Goal: Task Accomplishment & Management: Complete application form

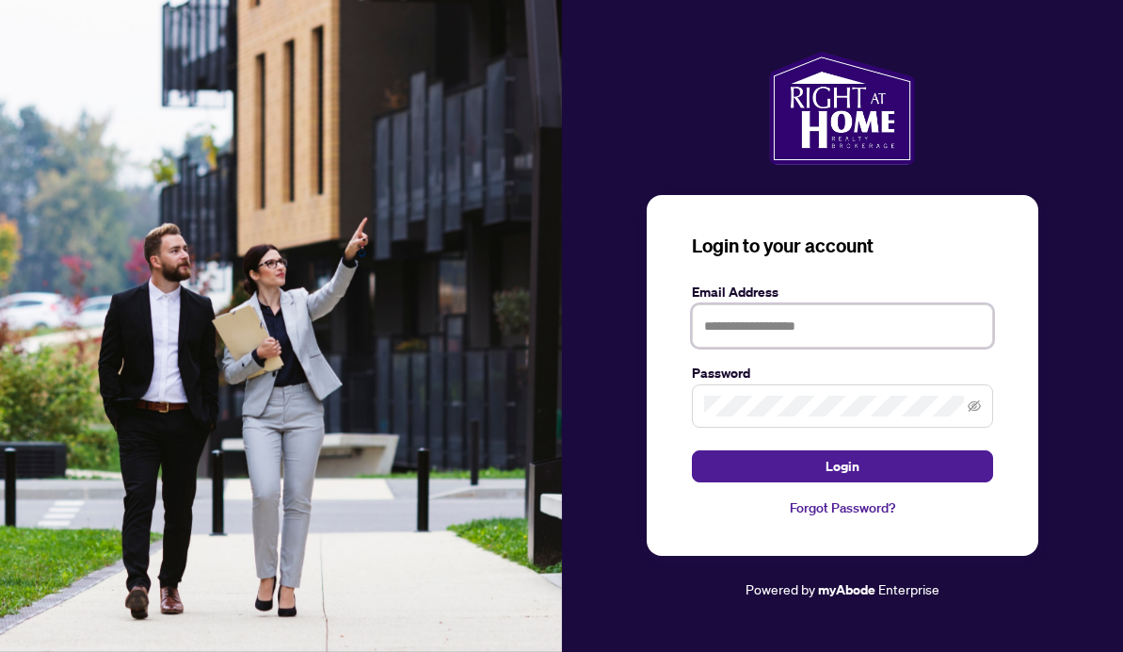
type input "**********"
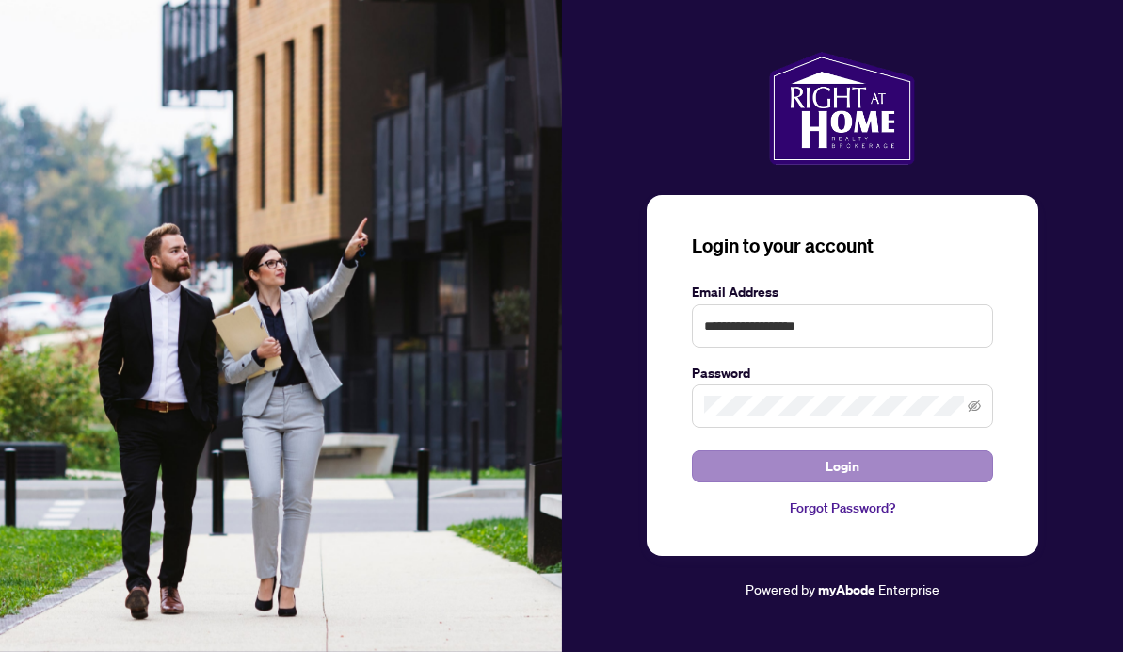
click at [835, 465] on span "Login" at bounding box center [843, 466] width 34 height 30
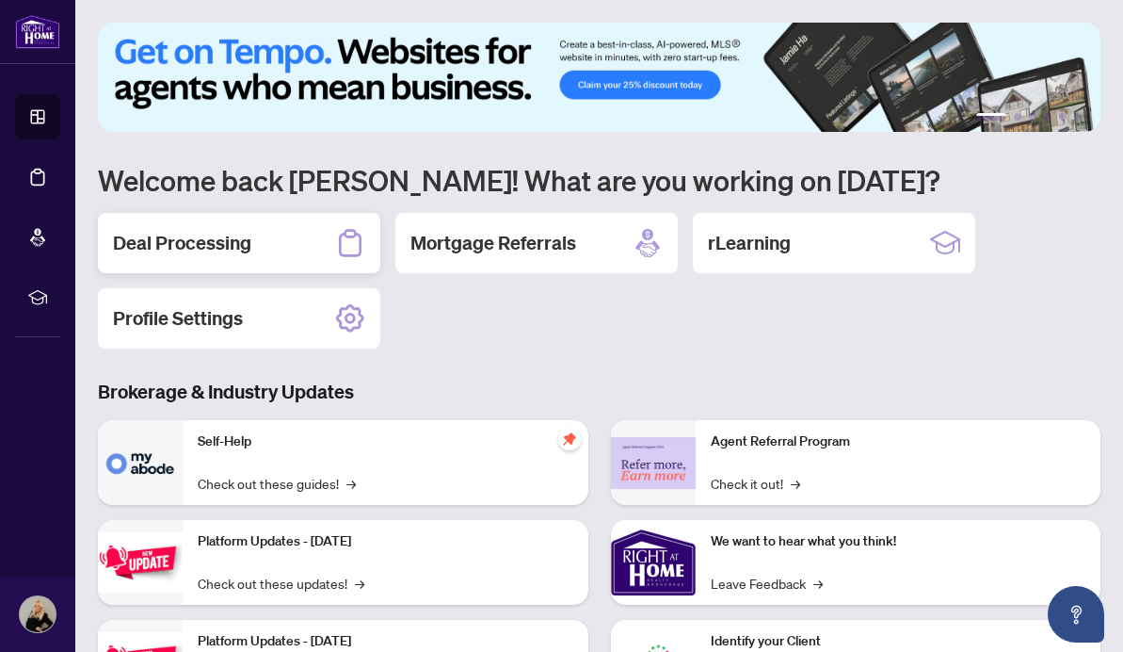
click at [237, 255] on h2 "Deal Processing" at bounding box center [182, 243] width 138 height 26
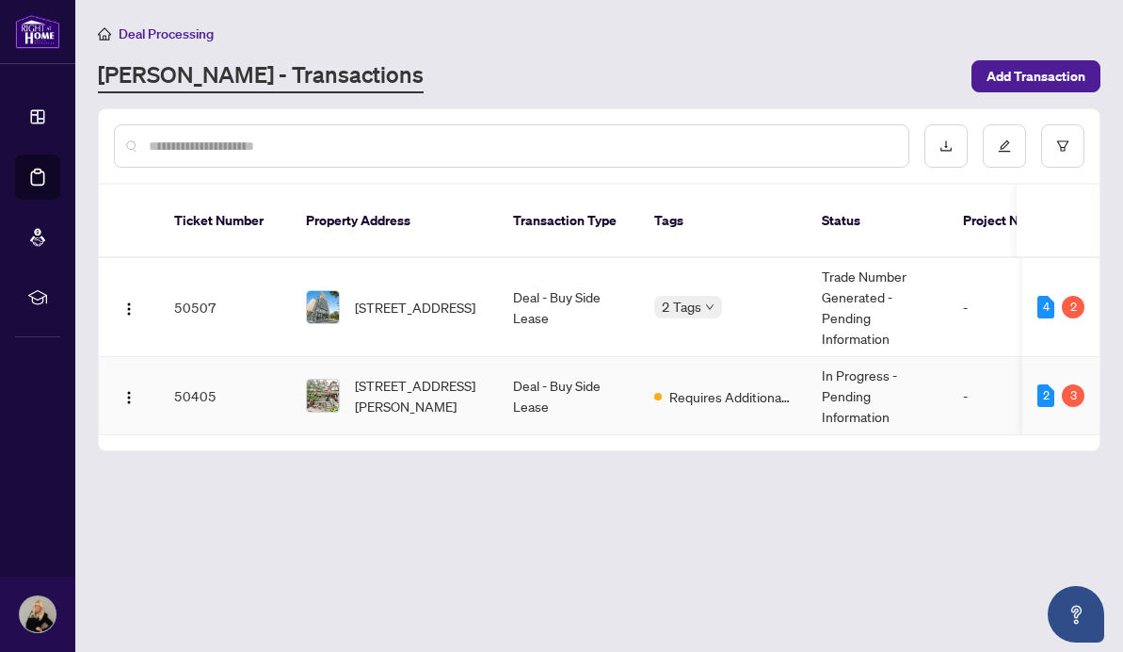
click at [832, 378] on td "In Progress - Pending Information" at bounding box center [877, 396] width 141 height 78
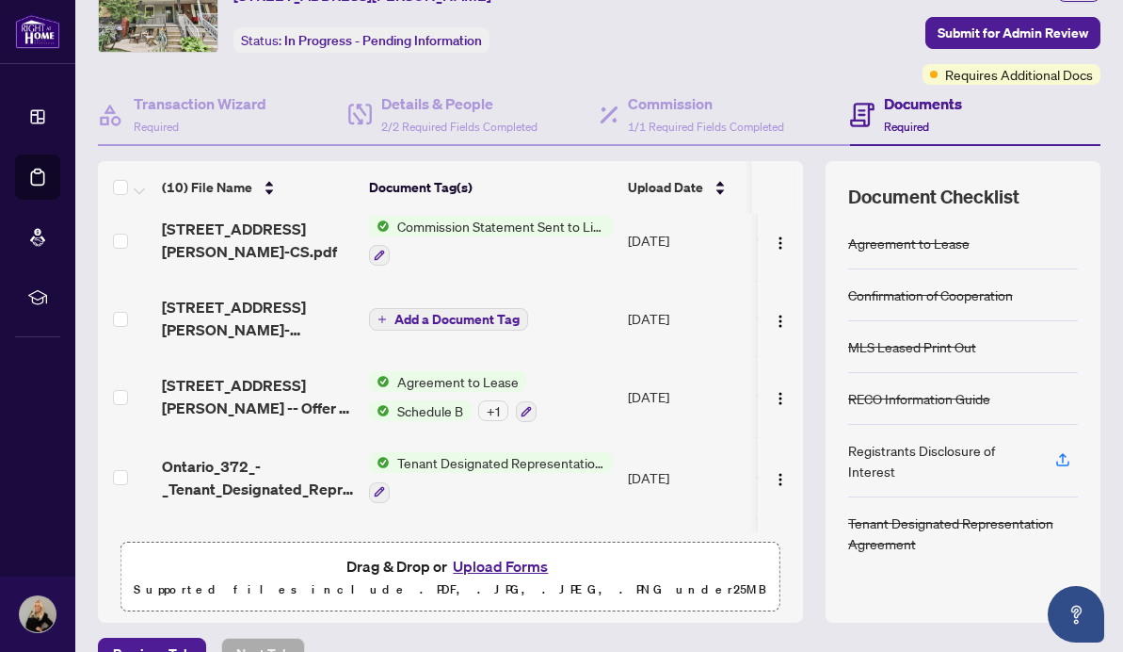
scroll to position [246, 0]
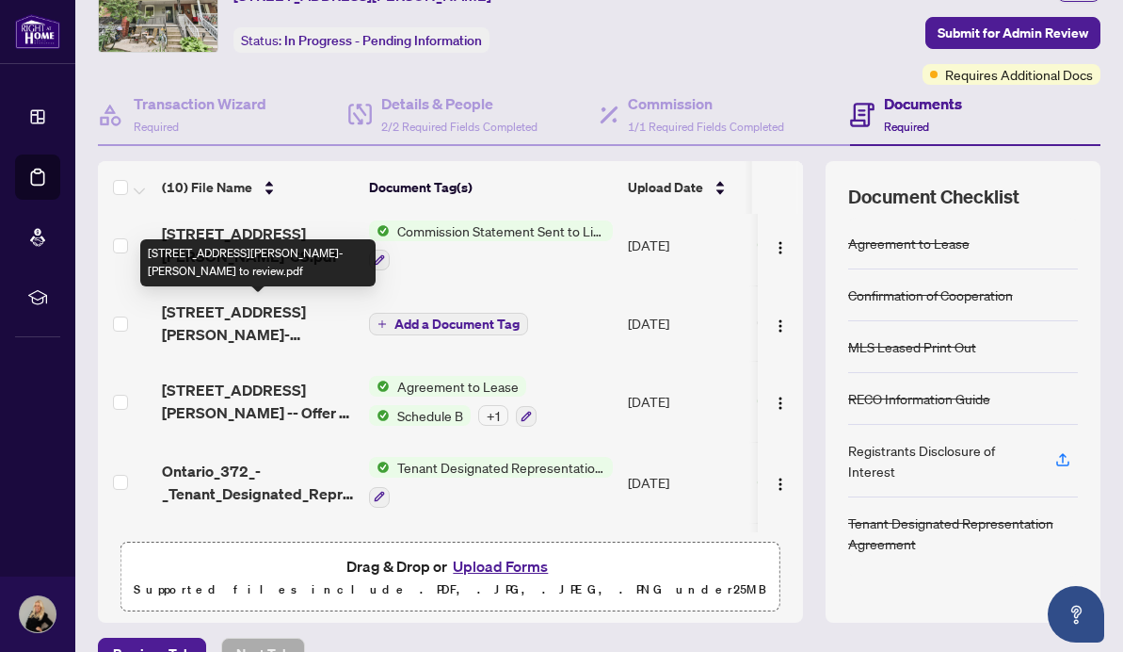
click at [259, 311] on span "[STREET_ADDRESS][PERSON_NAME]-[PERSON_NAME] to review.pdf" at bounding box center [258, 322] width 192 height 45
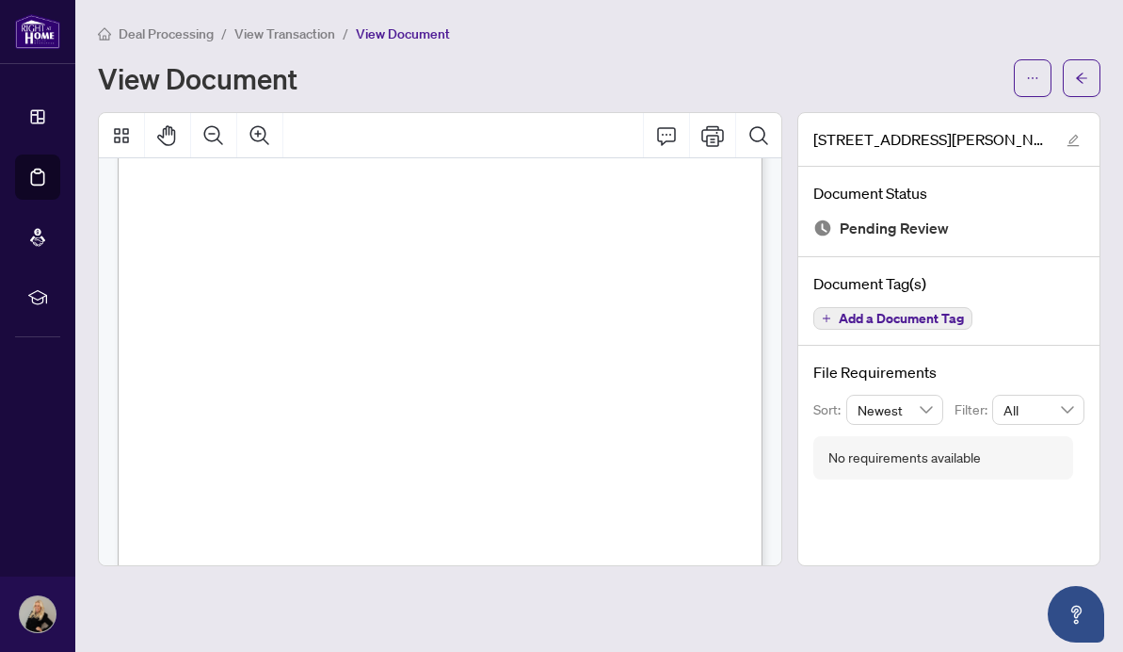
scroll to position [291, 0]
click at [543, 407] on span "Page 1" at bounding box center [979, 470] width 1257 height 730
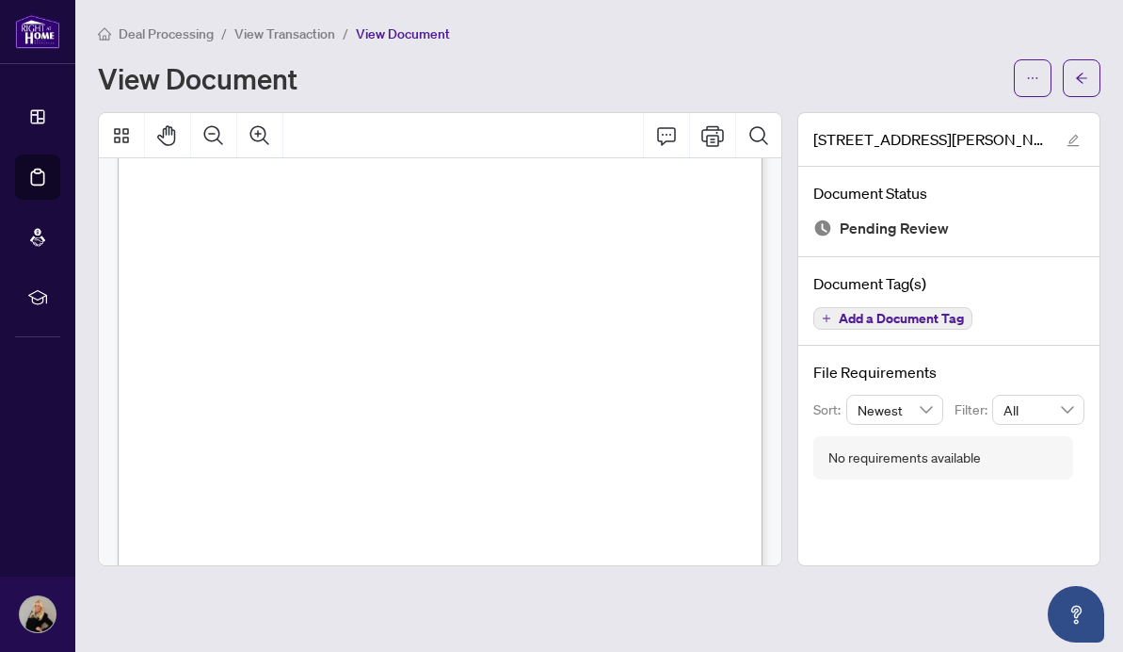
click at [543, 407] on span "Page 1" at bounding box center [979, 470] width 1257 height 730
drag, startPoint x: 334, startPoint y: 429, endPoint x: 463, endPoint y: 214, distance: 251.3
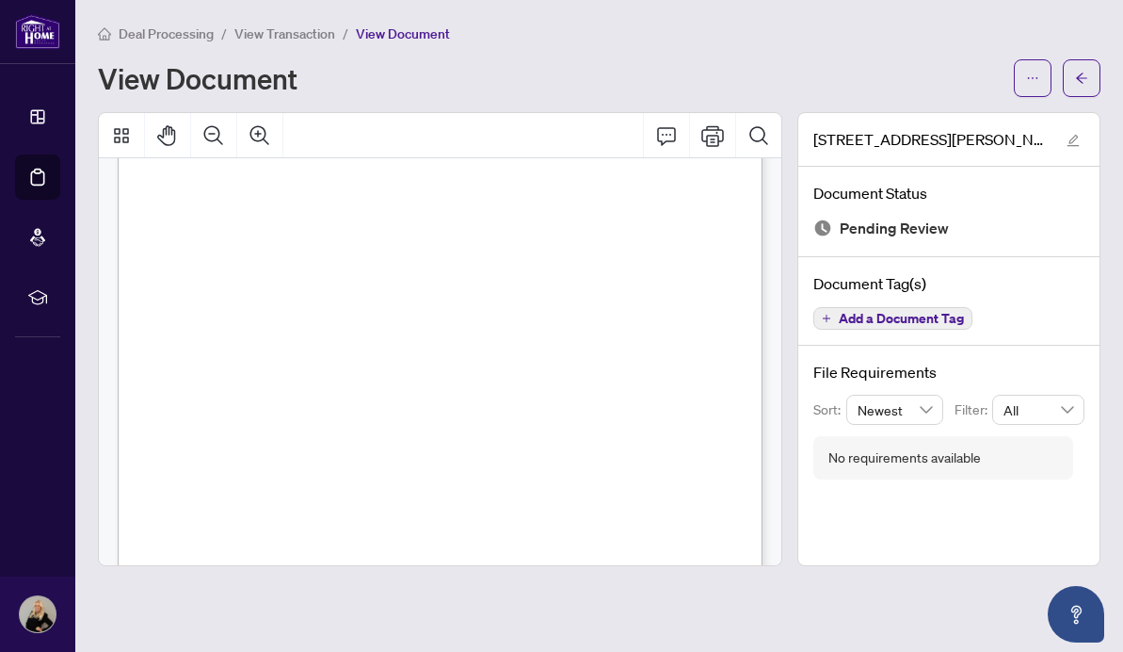
click at [0, 552] on html "Dashboard Deal Processing Mortgage Referrals rLearning [PERSON_NAME] [EMAIL_ADD…" at bounding box center [561, 326] width 1123 height 652
click at [195, 214] on span "Contacts:" at bounding box center [173, 211] width 44 height 11
click at [392, 33] on span "View Document" at bounding box center [403, 33] width 94 height 17
click at [374, 29] on span "View Document" at bounding box center [403, 33] width 94 height 17
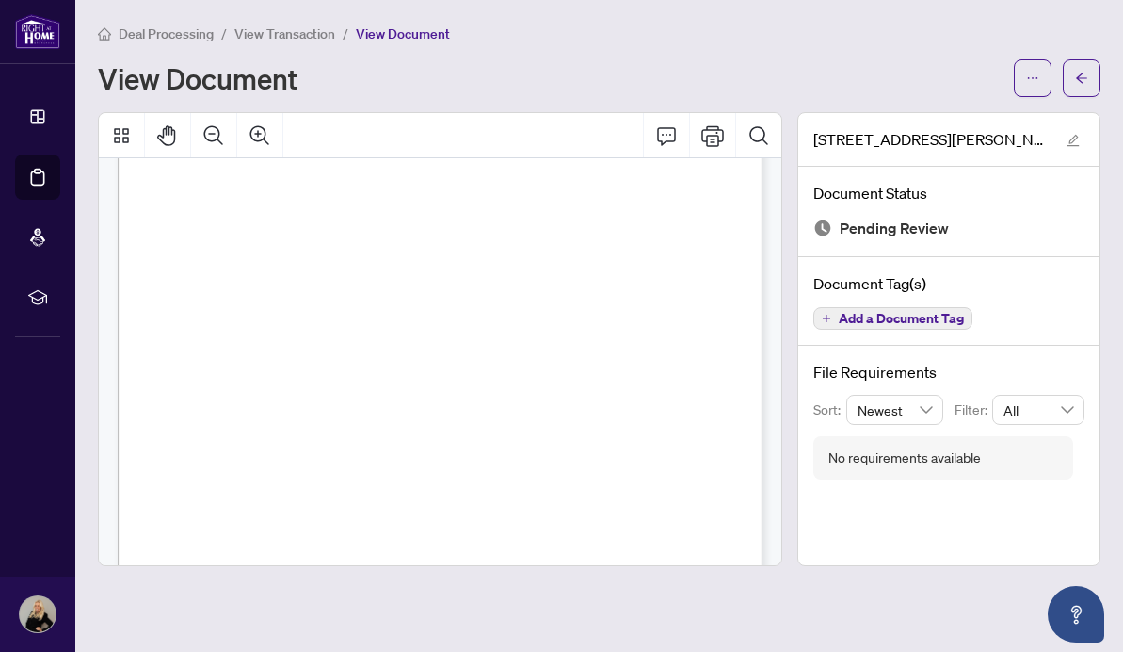
click at [668, 93] on p "Right at Home Realty 2513734 [STREET_ADDRESS][PERSON_NAME] Property: Type: RESI…" at bounding box center [479, 93] width 722 height 0
click at [1034, 77] on icon "ellipsis" at bounding box center [1032, 78] width 13 height 13
click at [1026, 73] on icon "ellipsis" at bounding box center [1032, 78] width 13 height 13
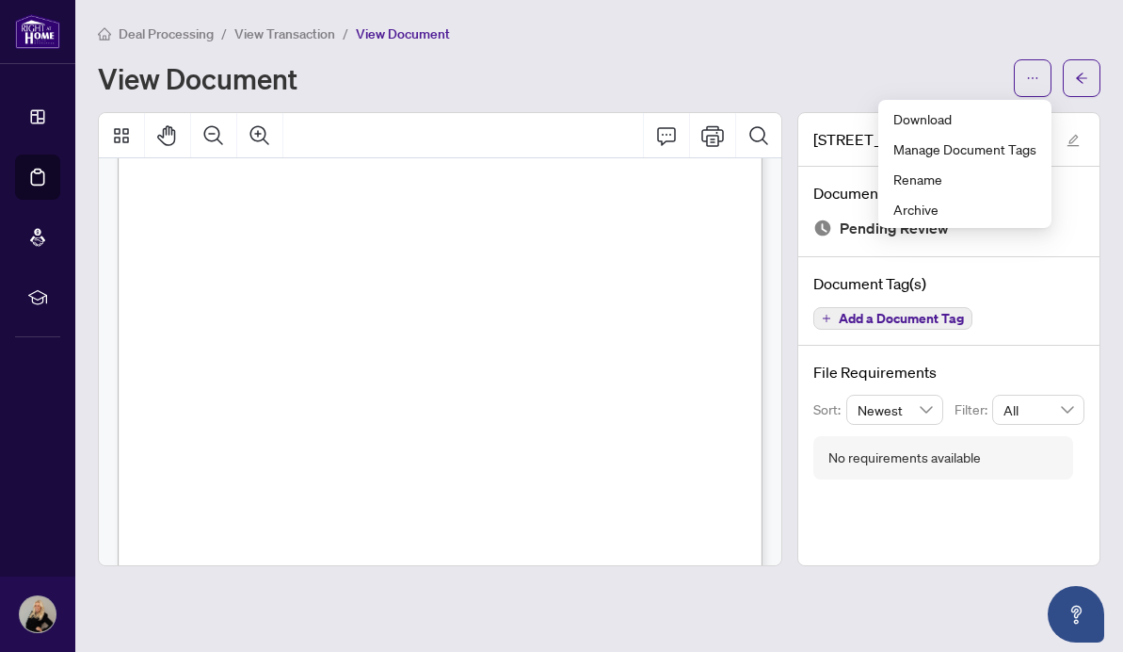
scroll to position [10, 0]
click at [715, 429] on span "Total" at bounding box center [718, 428] width 17 height 8
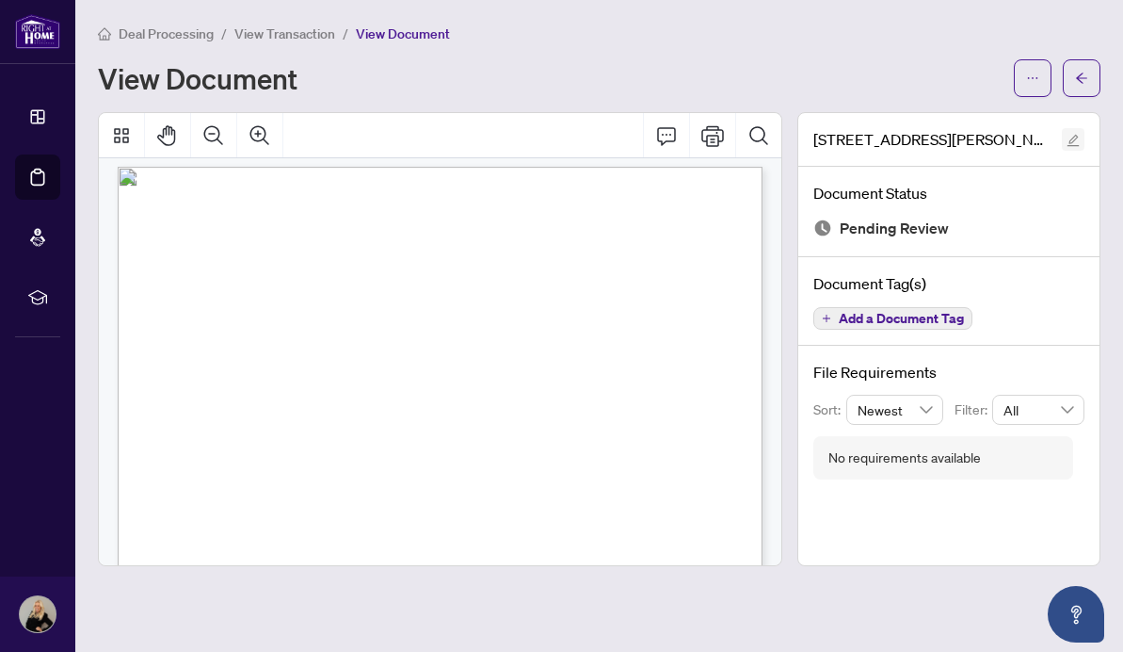
click at [554, 74] on div "View Document" at bounding box center [550, 78] width 905 height 30
click at [371, 313] on div "Right at Home Realty 2513734 [STREET_ADDRESS][PERSON_NAME] Property: Type: RESI…" at bounding box center [440, 339] width 683 height 452
click at [1073, 137] on icon "edit" at bounding box center [1074, 141] width 12 height 12
click at [1072, 137] on div "**********" at bounding box center [561, 326] width 1123 height 652
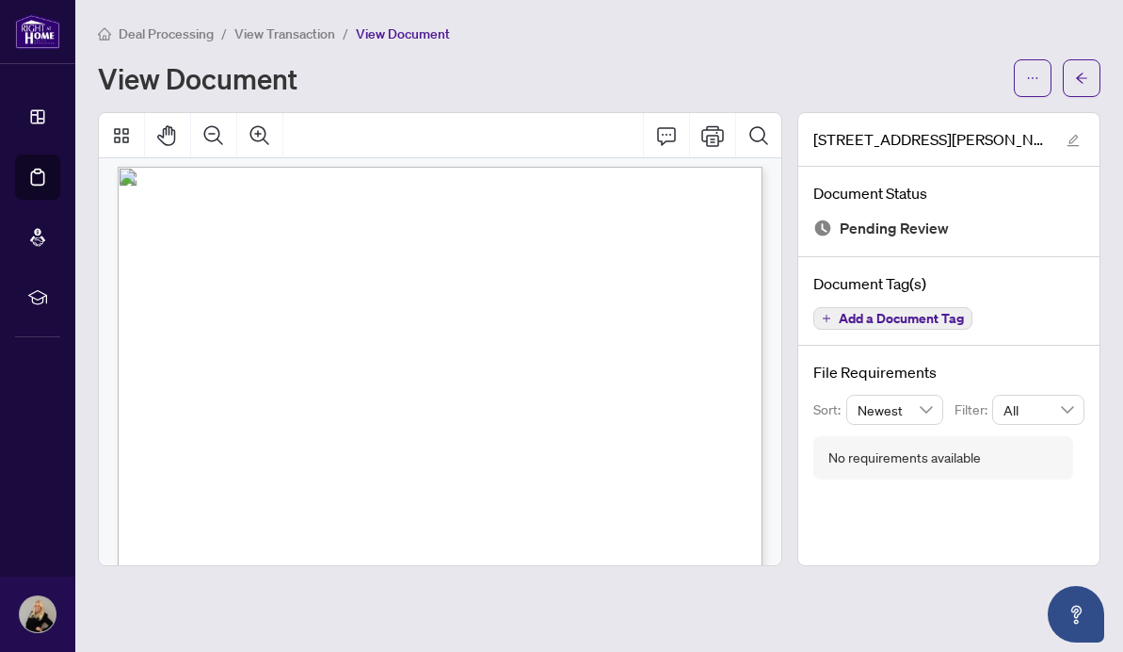
click at [1073, 137] on div "**********" at bounding box center [561, 326] width 1123 height 652
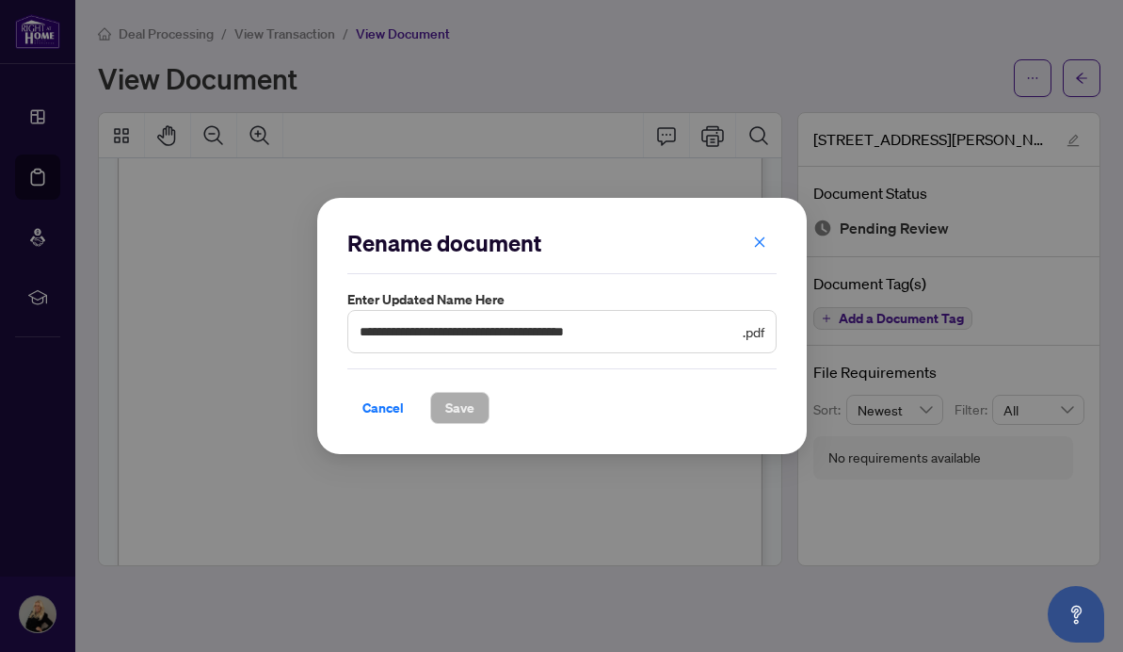
click at [699, 313] on span "**********" at bounding box center [561, 331] width 429 height 43
click at [779, 483] on div "**********" at bounding box center [561, 326] width 1123 height 652
click at [383, 410] on span "Cancel" at bounding box center [382, 408] width 41 height 30
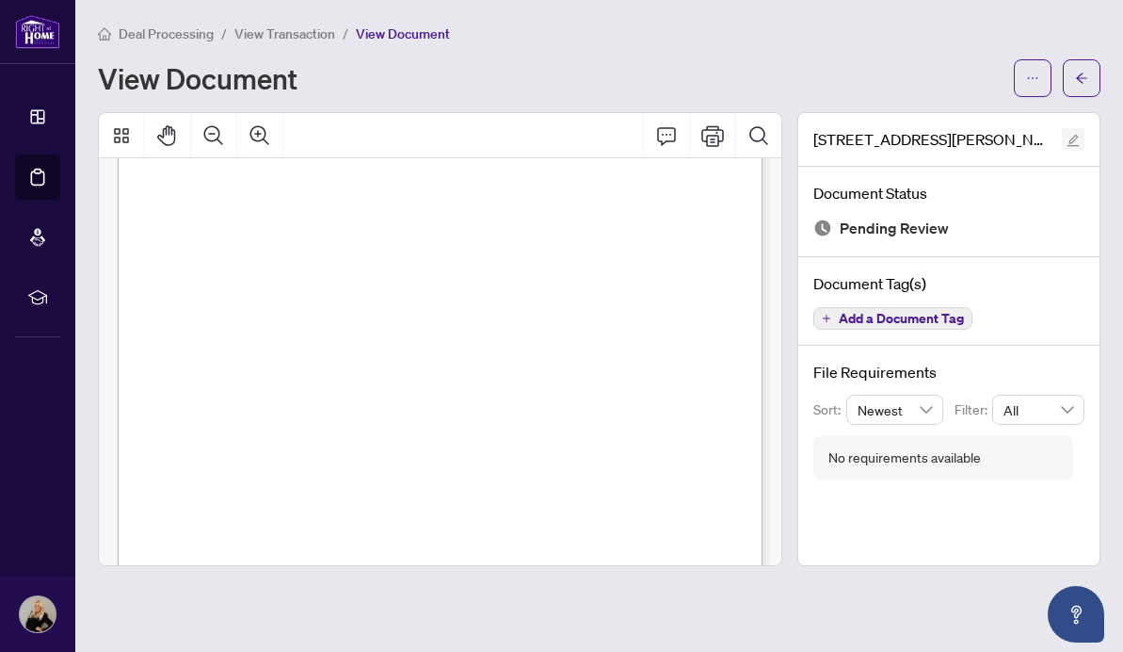
click at [1075, 138] on icon "edit" at bounding box center [1074, 141] width 12 height 12
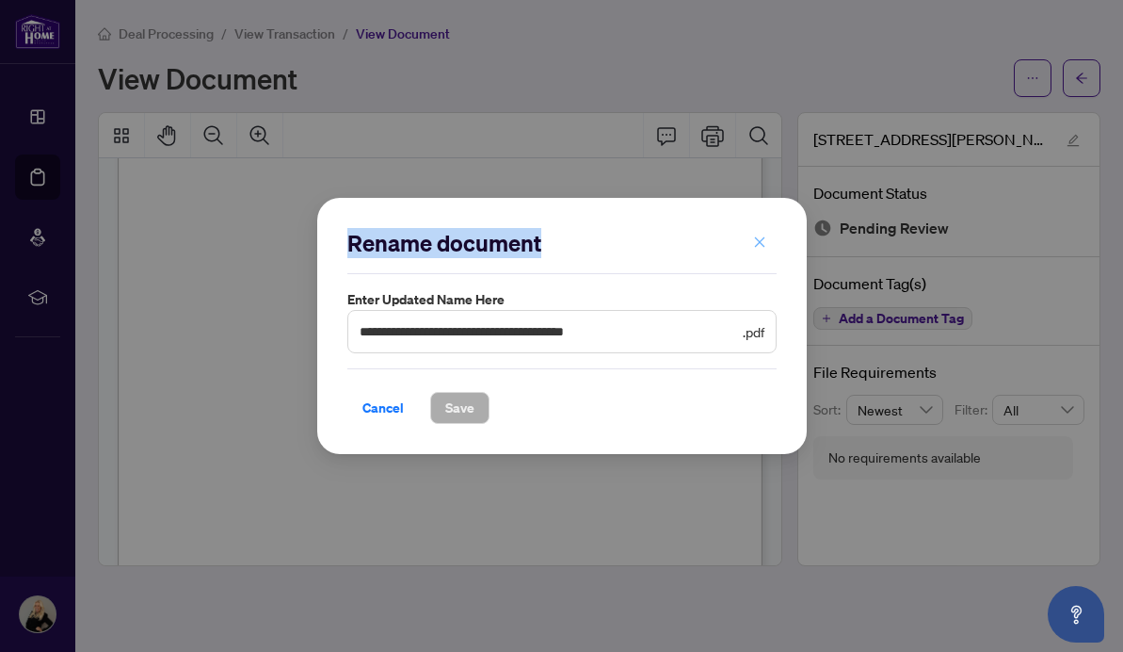
click at [761, 243] on icon "close" at bounding box center [759, 241] width 10 height 10
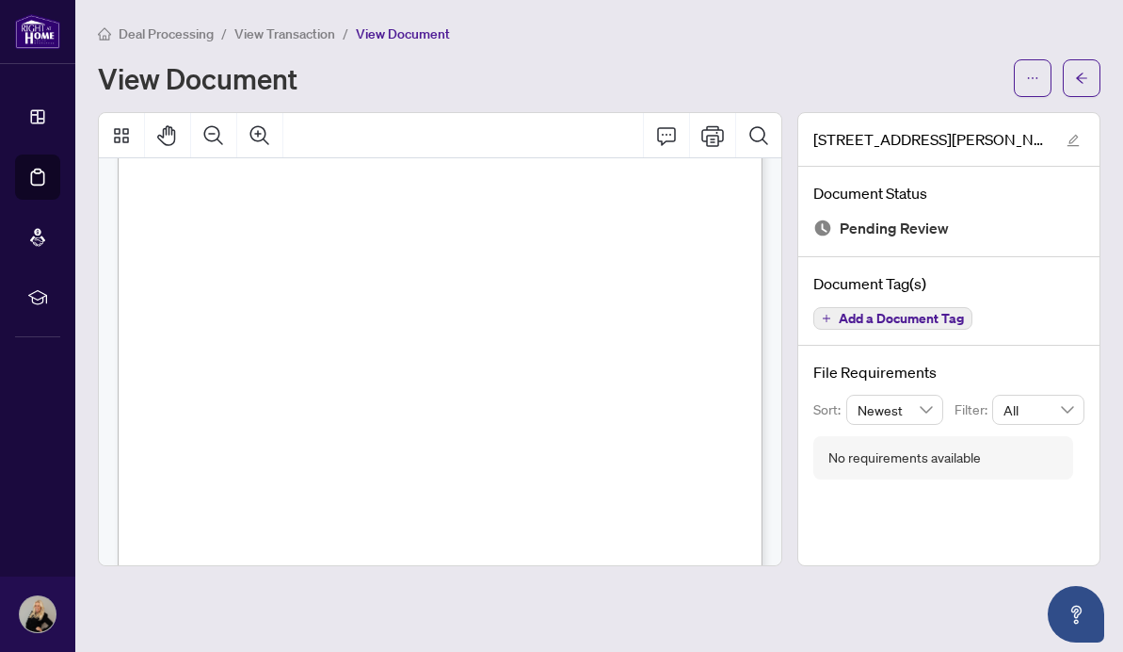
click at [469, 60] on p "Right at Home Realty 2513734 [STREET_ADDRESS][PERSON_NAME] Property: Type: RESI…" at bounding box center [479, 60] width 722 height 0
click at [1086, 72] on icon "arrow-left" at bounding box center [1081, 78] width 13 height 13
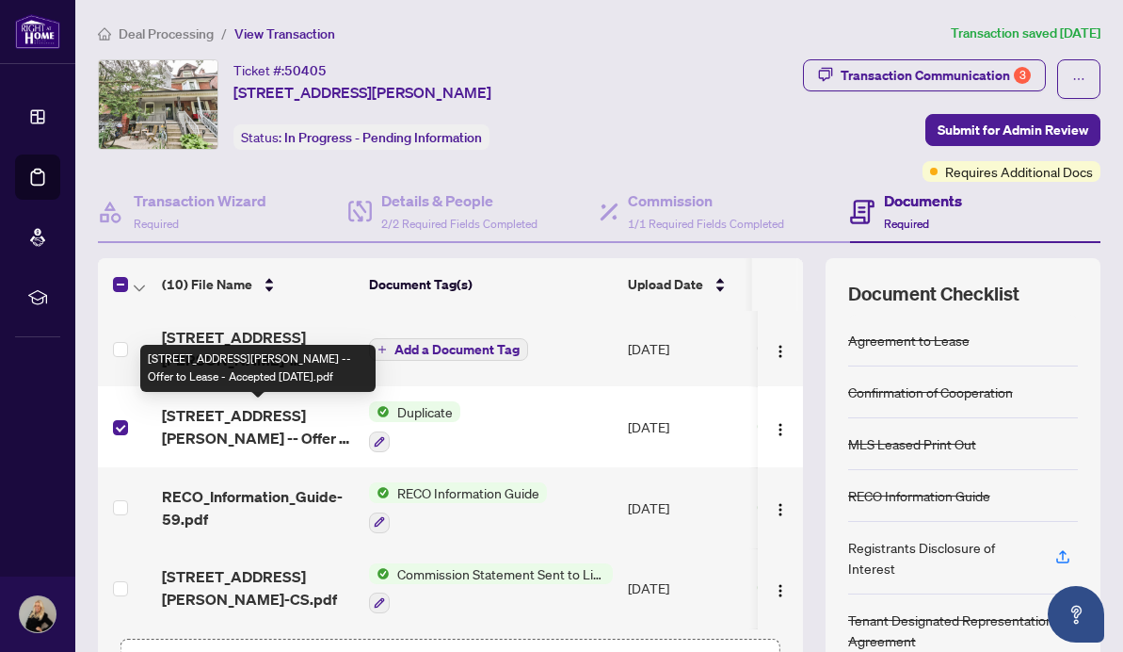
click at [246, 425] on span "[STREET_ADDRESS][PERSON_NAME] -- Offer to Lease - Accepted [DATE].pdf" at bounding box center [258, 426] width 192 height 45
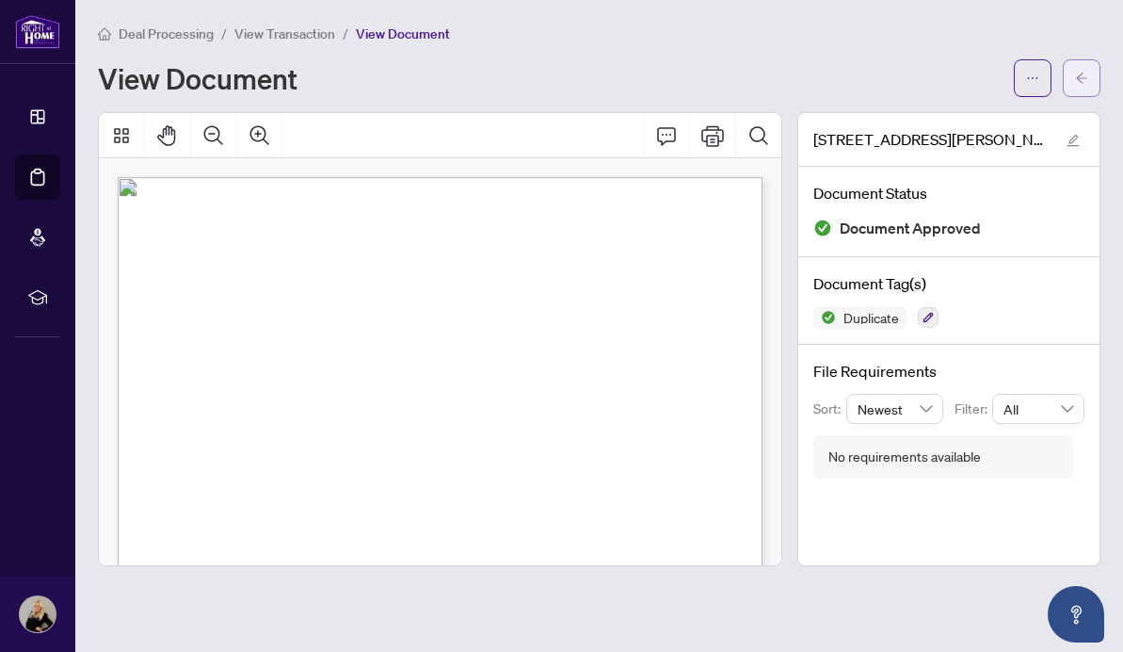
click at [1082, 71] on span "button" at bounding box center [1081, 78] width 13 height 30
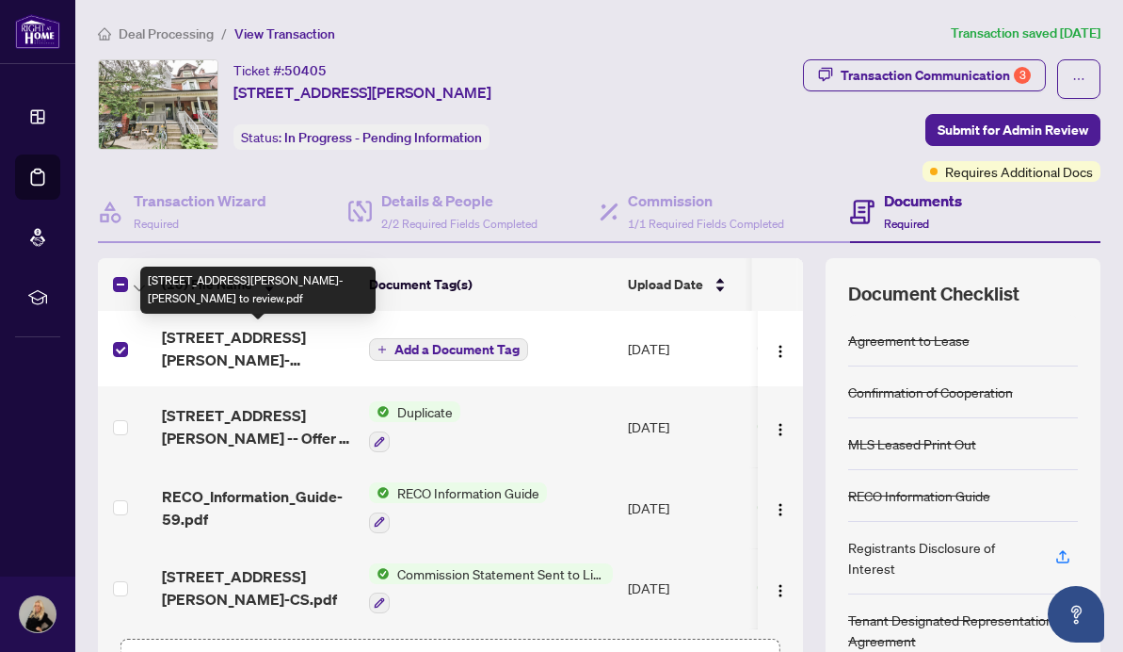
click at [287, 351] on span "[STREET_ADDRESS][PERSON_NAME]-[PERSON_NAME] to review.pdf" at bounding box center [258, 348] width 192 height 45
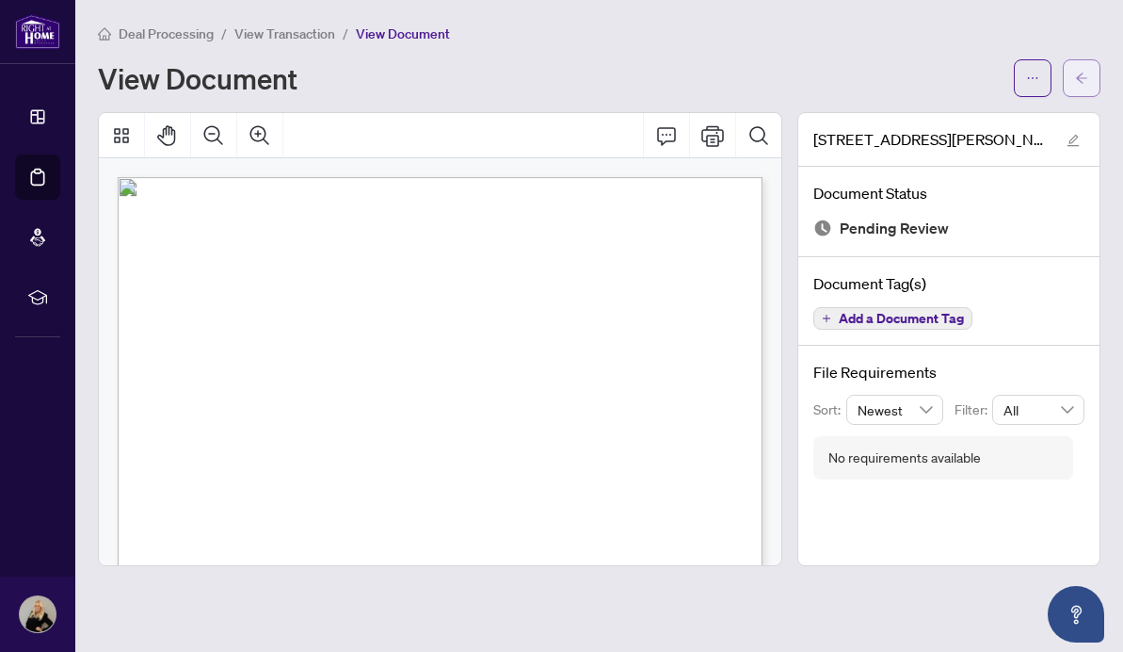
click at [1086, 79] on icon "arrow-left" at bounding box center [1081, 78] width 13 height 13
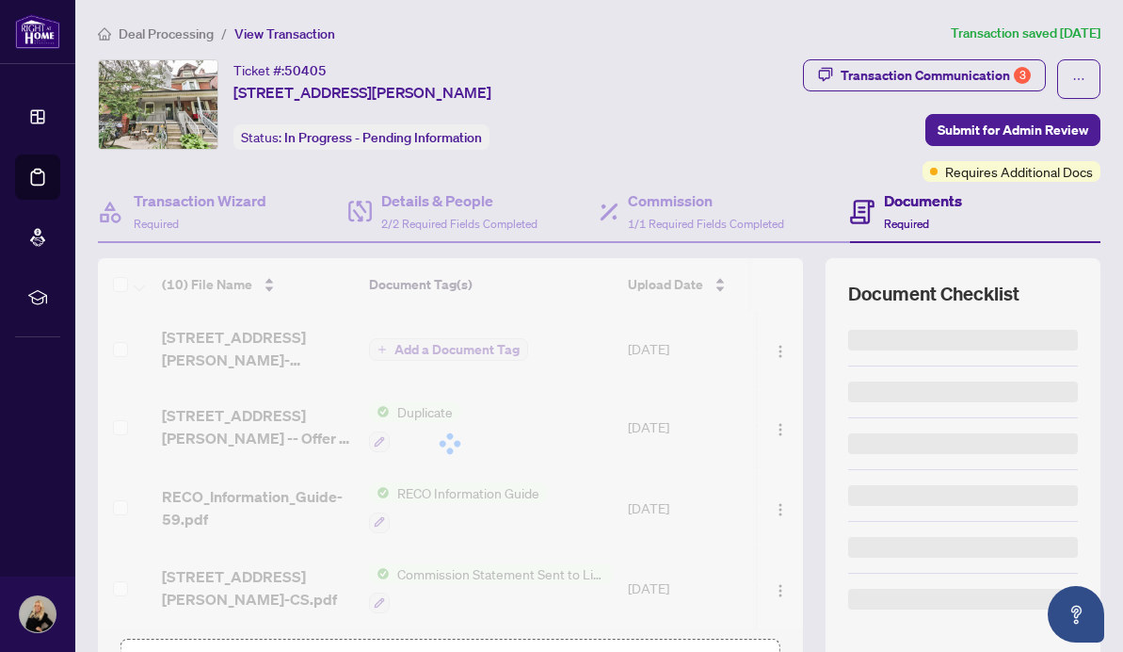
click at [43, 30] on img at bounding box center [37, 31] width 45 height 35
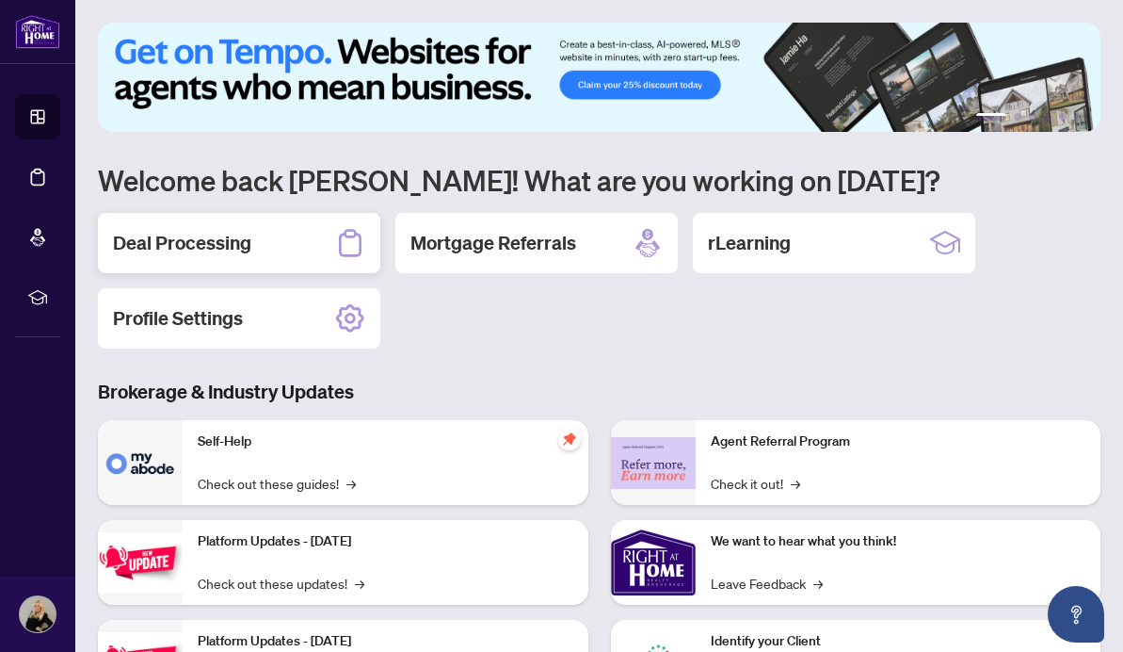
click at [174, 241] on h2 "Deal Processing" at bounding box center [182, 243] width 138 height 26
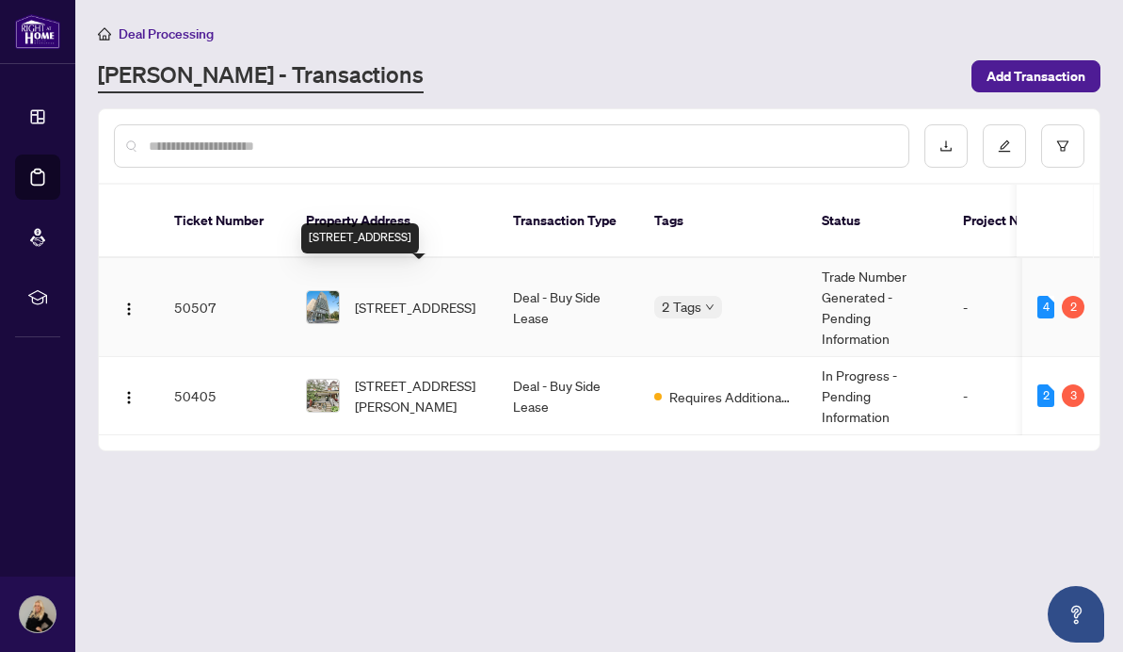
click at [418, 297] on span "[STREET_ADDRESS]" at bounding box center [415, 307] width 121 height 21
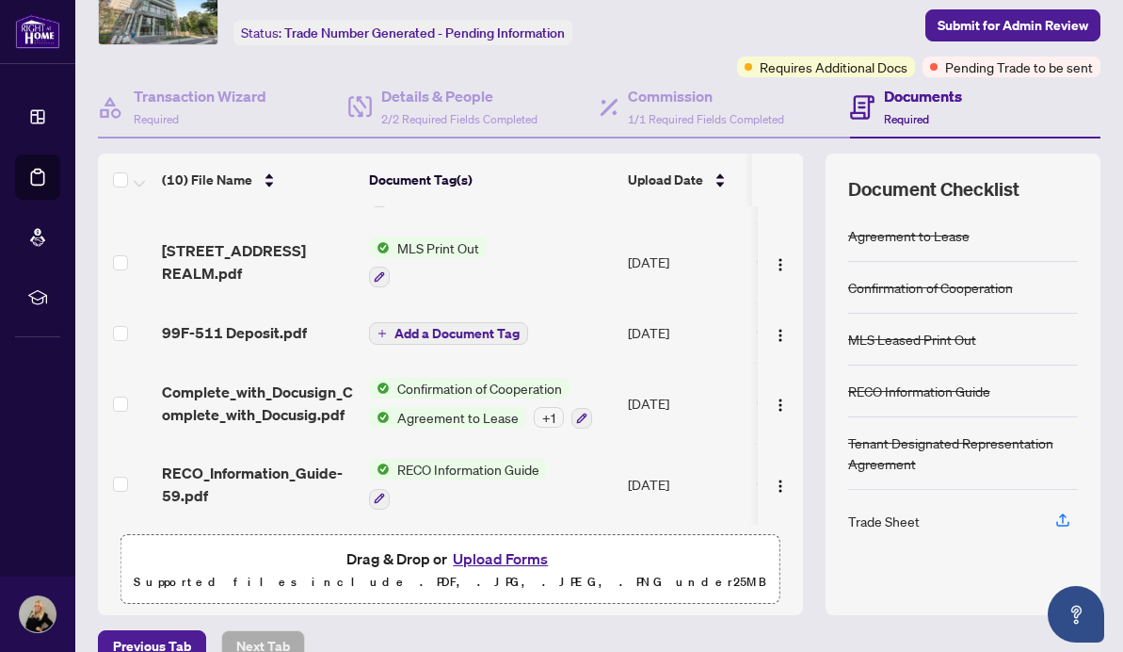
scroll to position [106, 0]
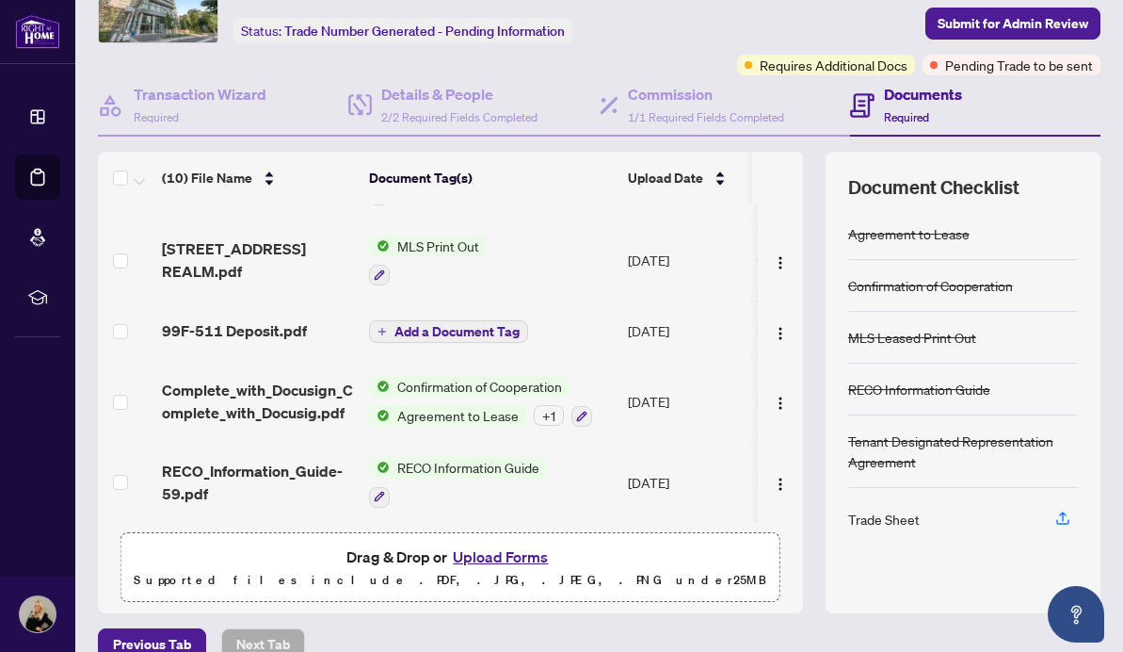
click at [869, 523] on div "Trade Sheet" at bounding box center [884, 518] width 72 height 21
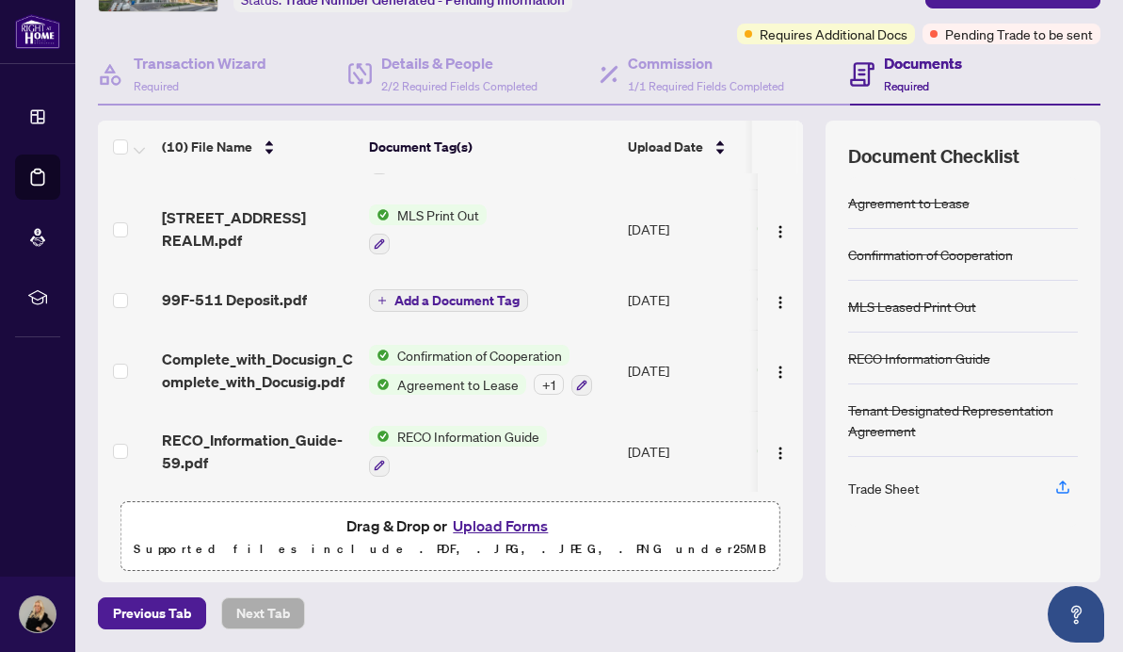
scroll to position [0, 0]
click at [493, 524] on button "Upload Forms" at bounding box center [500, 526] width 106 height 24
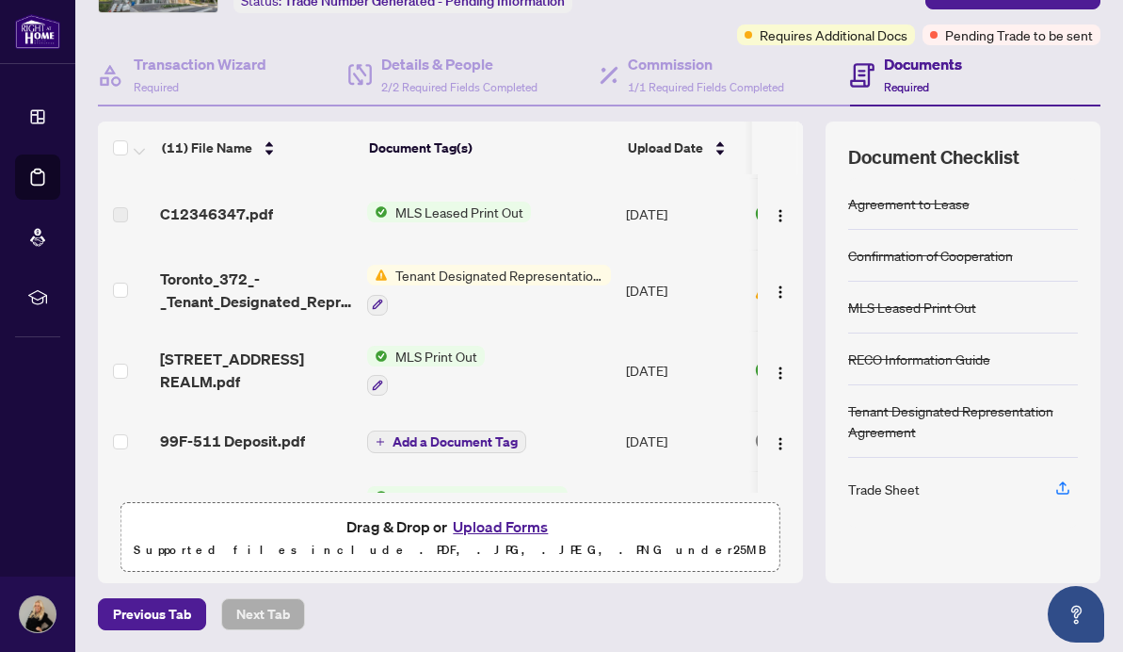
scroll to position [0, 2]
click at [456, 272] on span "Tenant Designated Representation Agreement" at bounding box center [499, 275] width 223 height 21
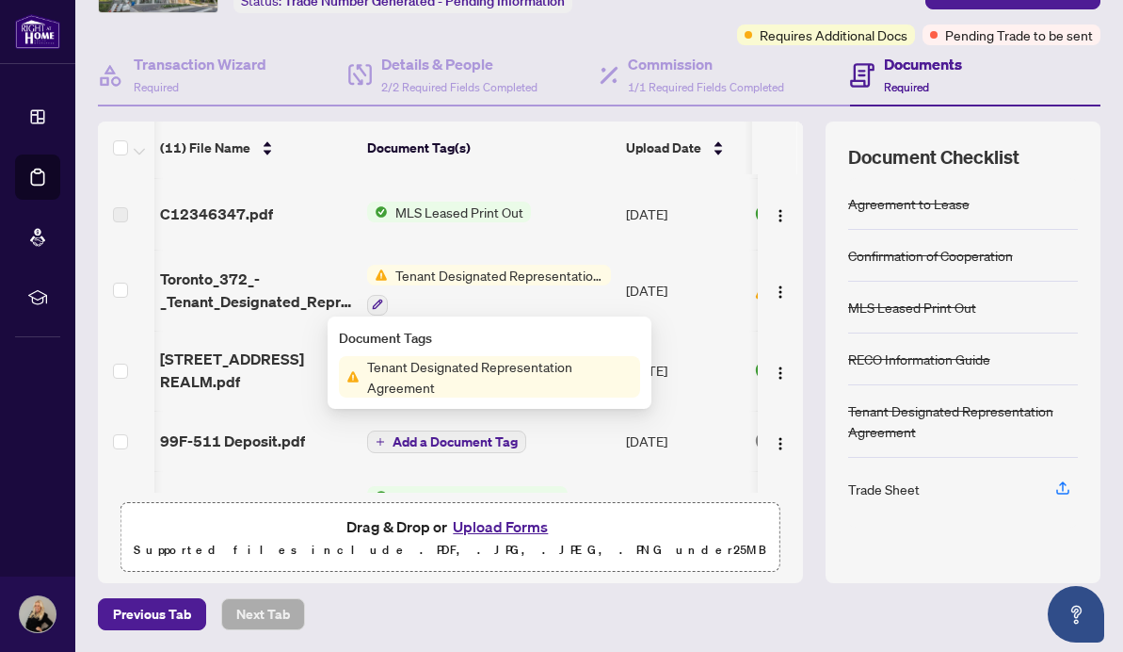
click at [395, 377] on span "Tenant Designated Representation Agreement" at bounding box center [500, 376] width 281 height 41
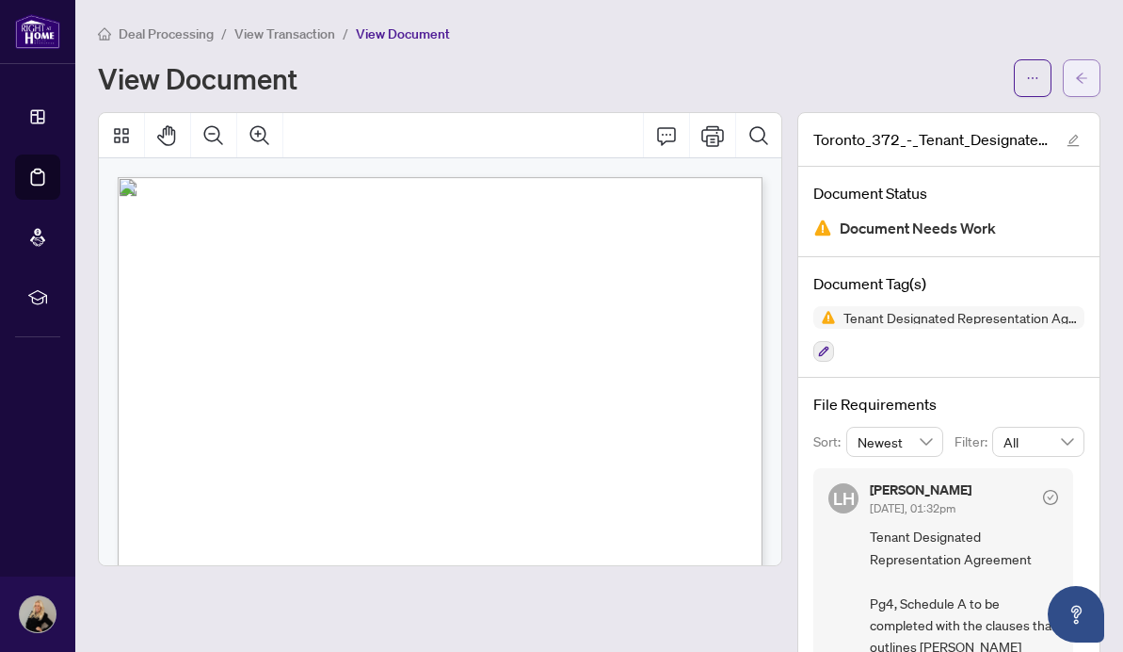
click at [1087, 80] on icon "arrow-left" at bounding box center [1081, 78] width 13 height 13
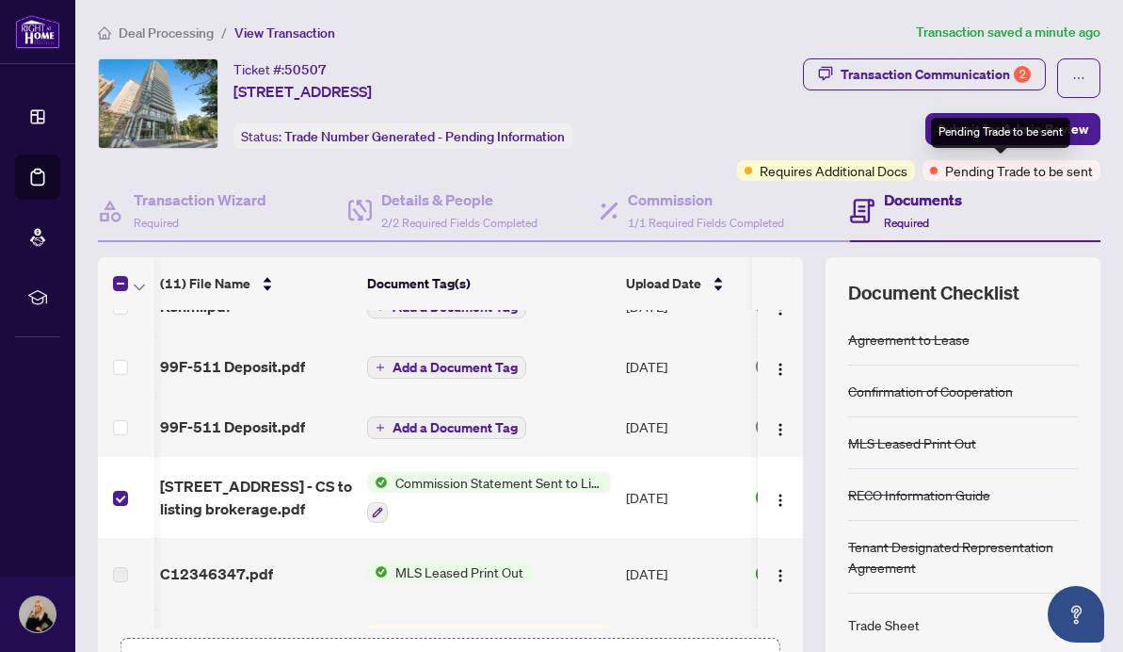
click at [1030, 171] on span "Pending Trade to be sent" at bounding box center [1019, 170] width 148 height 21
click at [937, 225] on div "Documents Required" at bounding box center [923, 210] width 78 height 44
click at [1021, 129] on span "Submit for Admin Review" at bounding box center [1013, 129] width 151 height 30
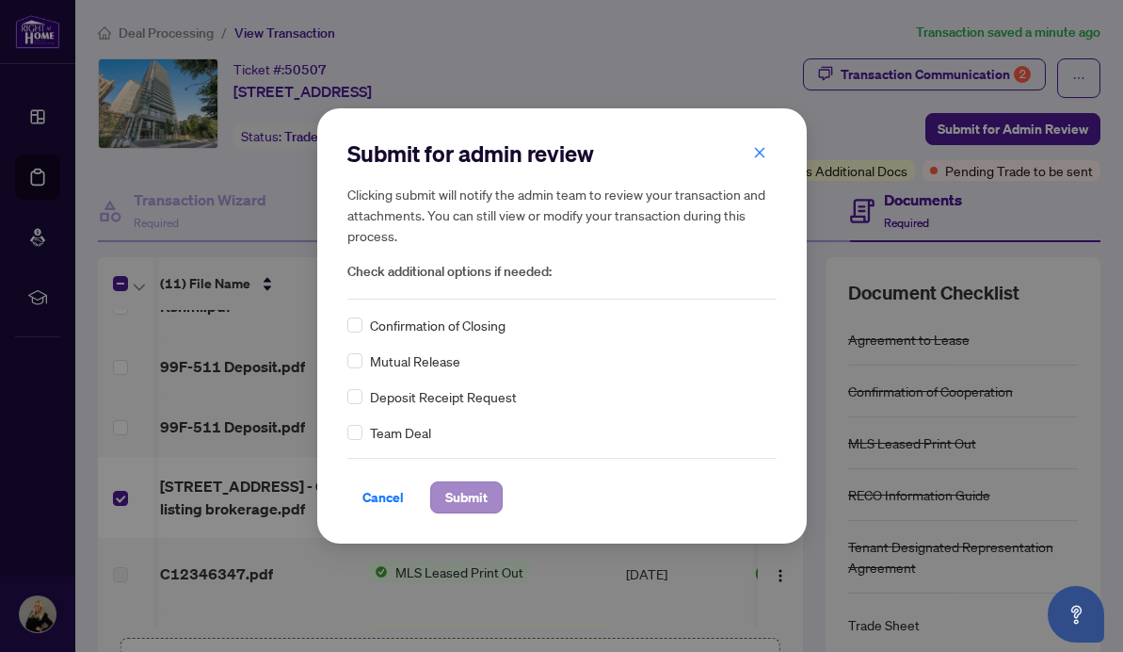
click at [464, 493] on span "Submit" at bounding box center [466, 497] width 42 height 30
